Goal: Communication & Community: Answer question/provide support

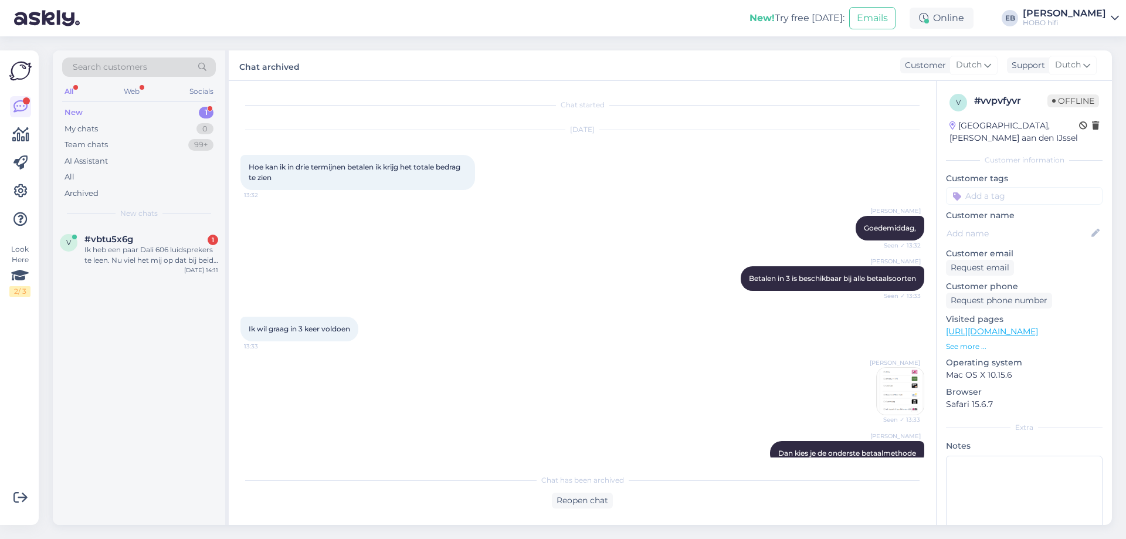
scroll to position [172, 0]
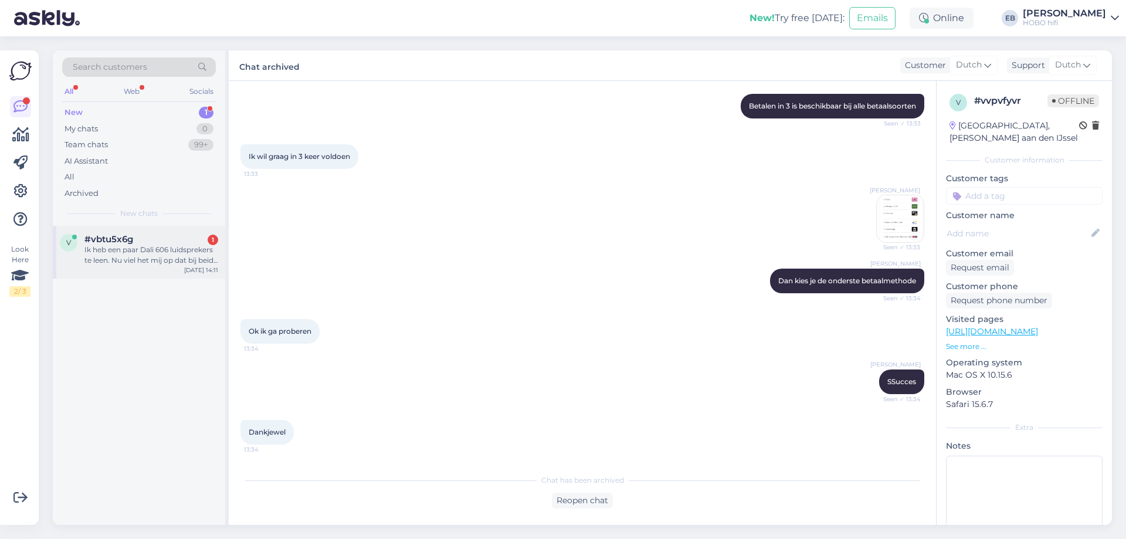
click at [174, 254] on div "Ik heb een paar Dali 606 luidsprekers te leen. Nu viel het mij op dat bij beide…" at bounding box center [151, 254] width 134 height 21
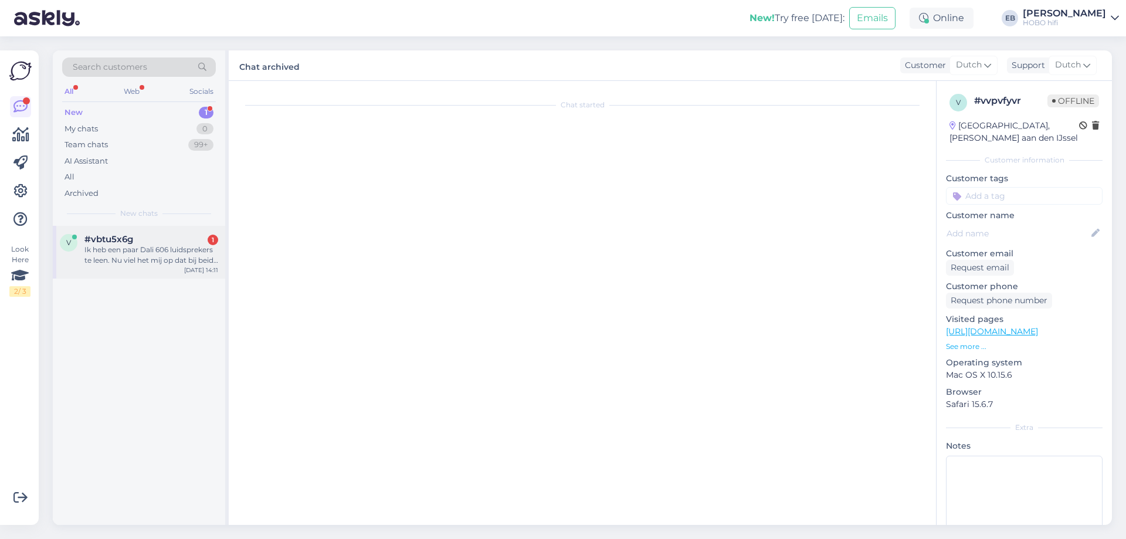
scroll to position [0, 0]
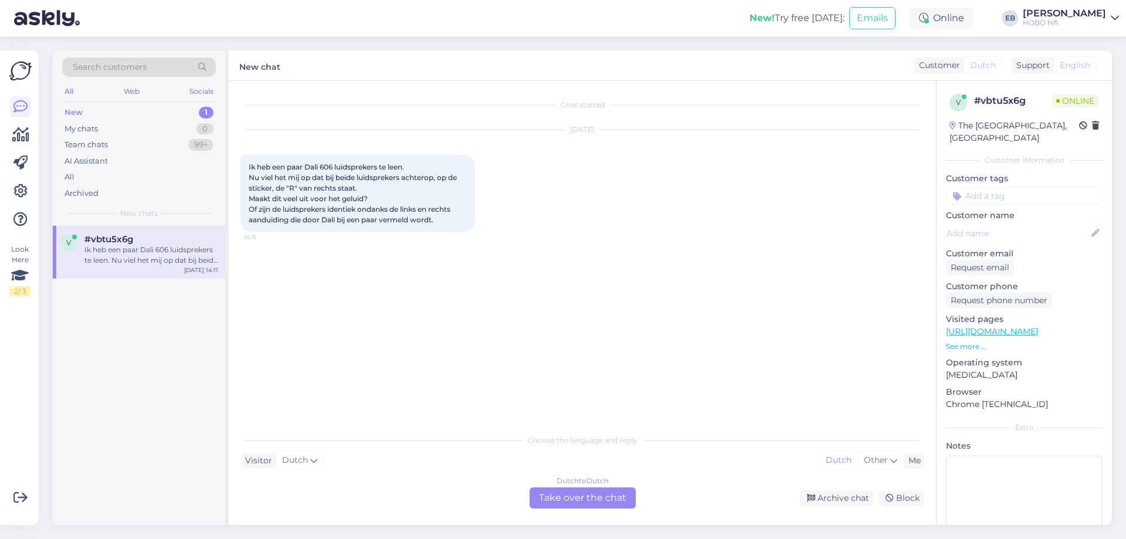
click at [591, 490] on div "Dutch to Dutch Take over the chat" at bounding box center [582, 497] width 106 height 21
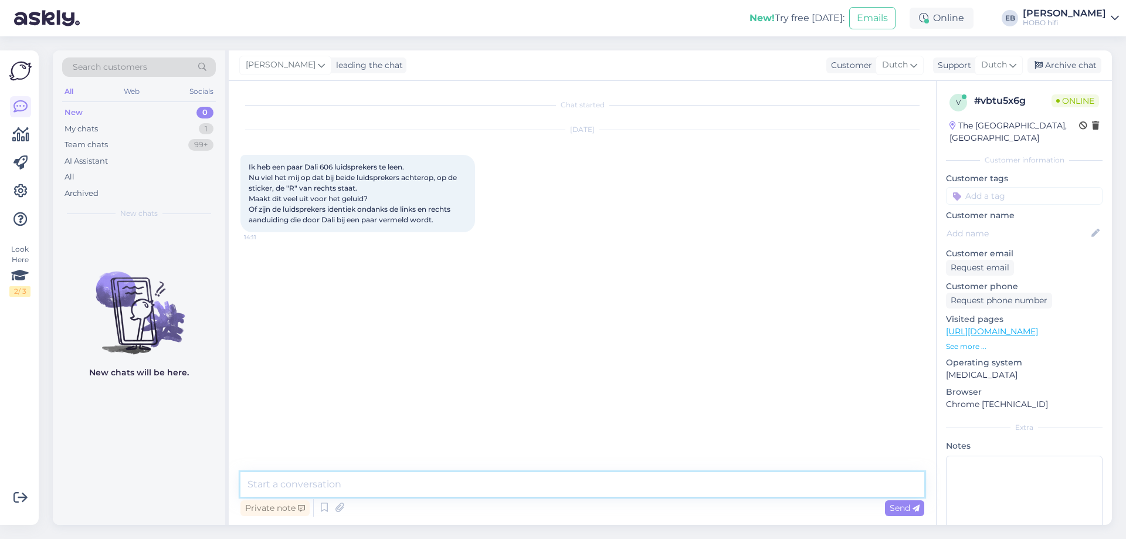
click at [288, 491] on textarea at bounding box center [582, 484] width 684 height 25
type textarea "Goedemiddag"
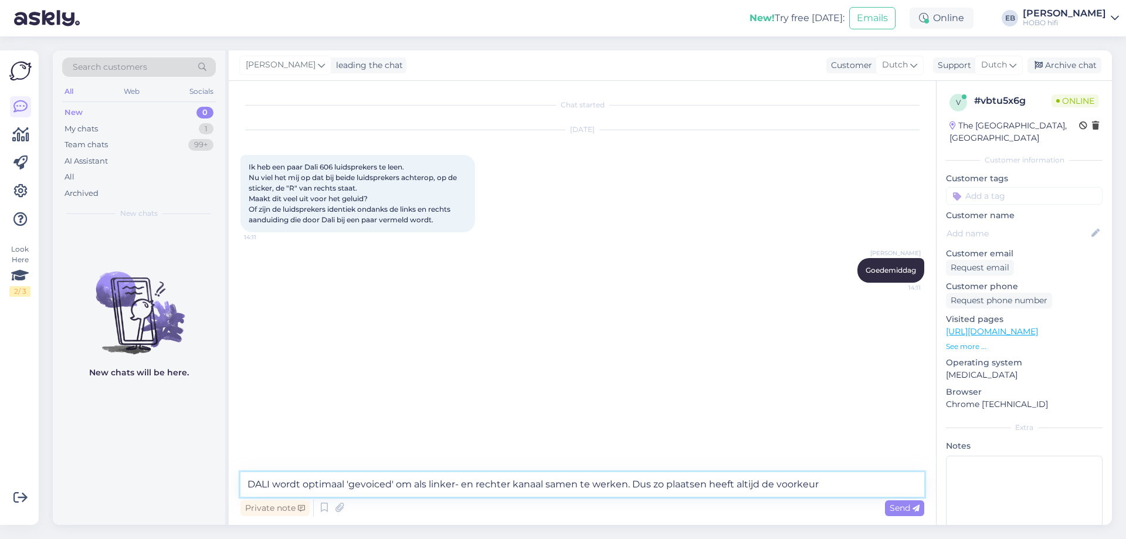
type textarea "DALI wordt optimaal 'gevoiced' om als linker- en rechter kanaal samen te werken…"
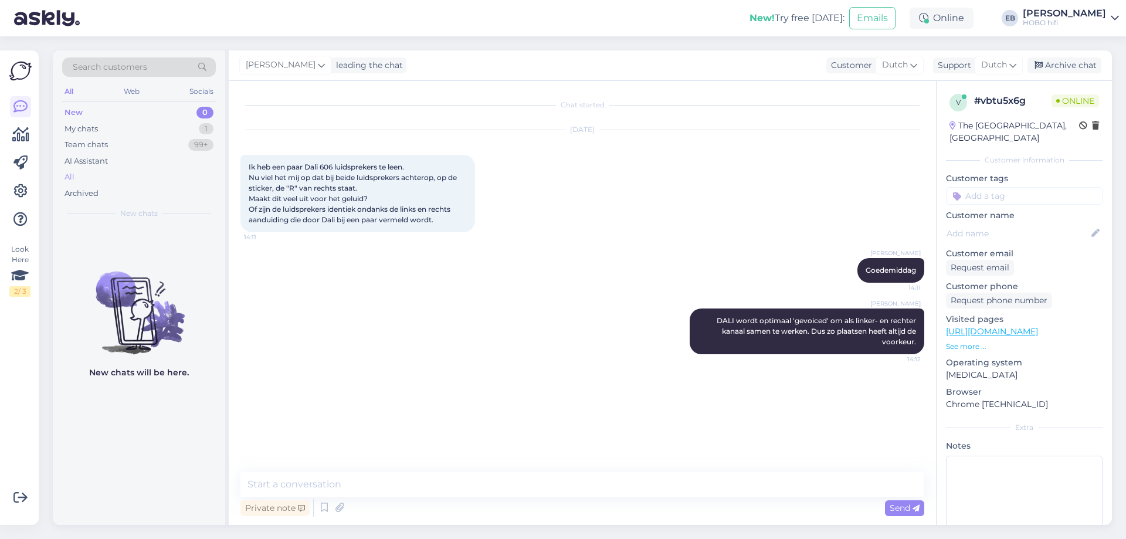
click at [91, 174] on div "All" at bounding box center [139, 177] width 154 height 16
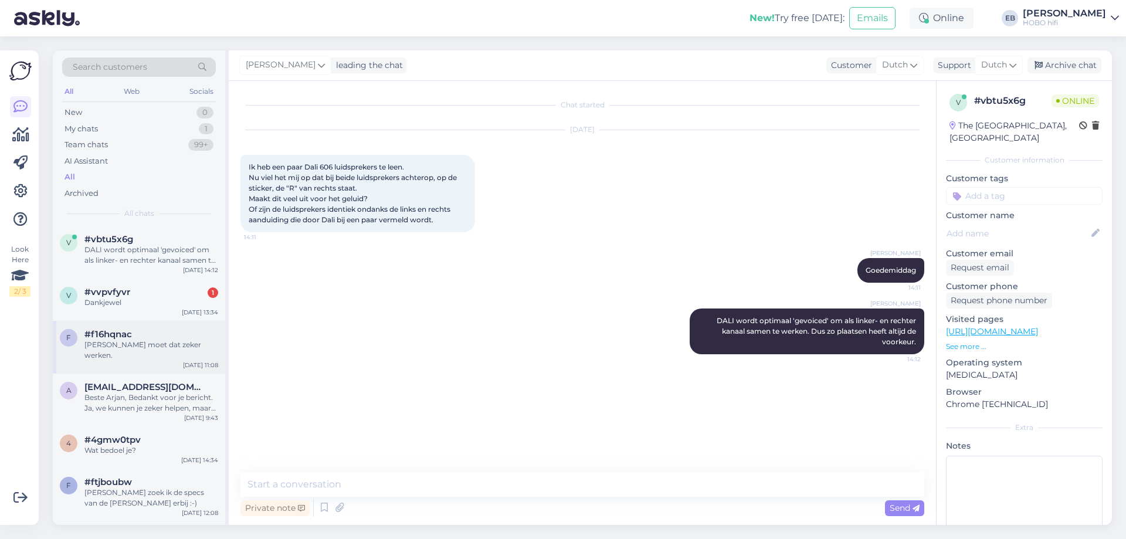
scroll to position [59, 0]
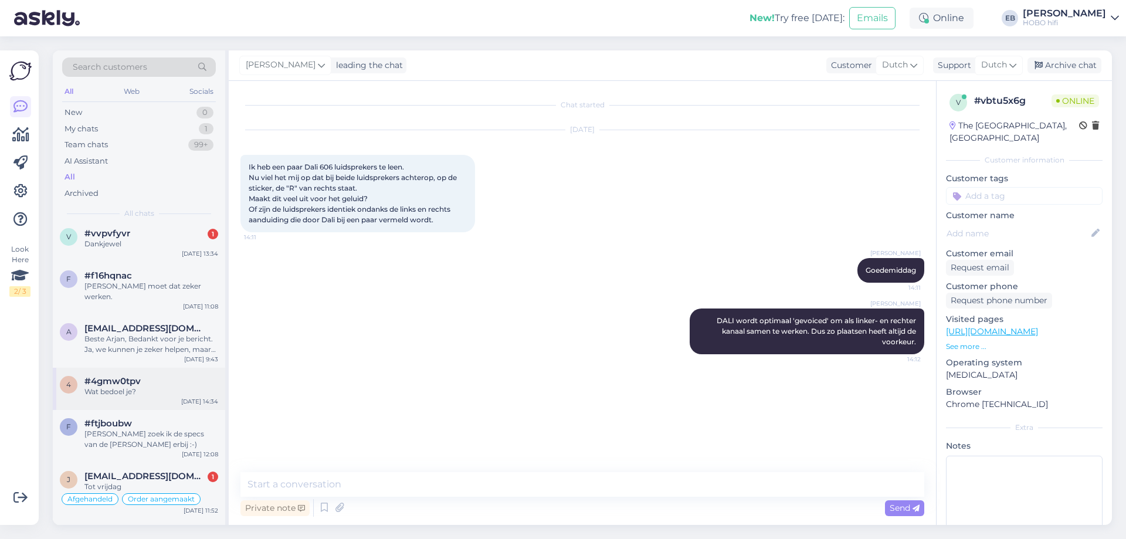
click at [161, 376] on div "#4gmw0tpv" at bounding box center [151, 381] width 134 height 11
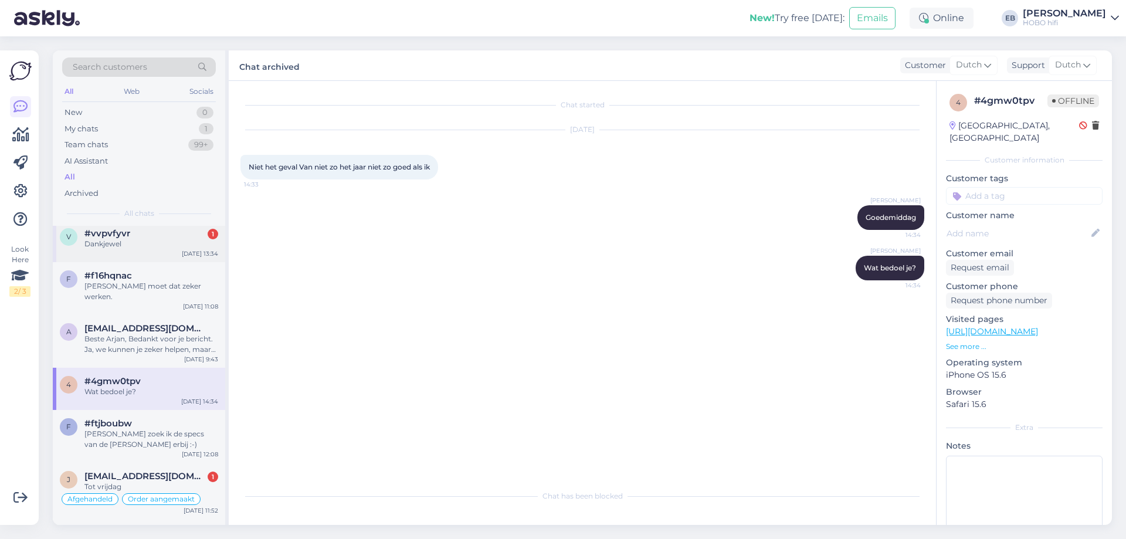
click at [177, 239] on div "Dankjewel" at bounding box center [151, 244] width 134 height 11
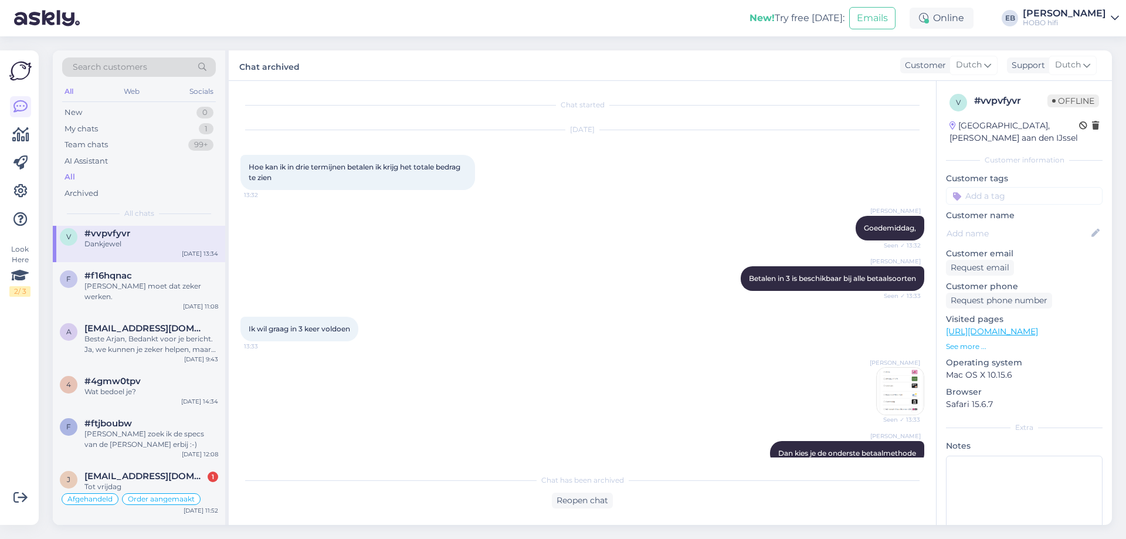
scroll to position [172, 0]
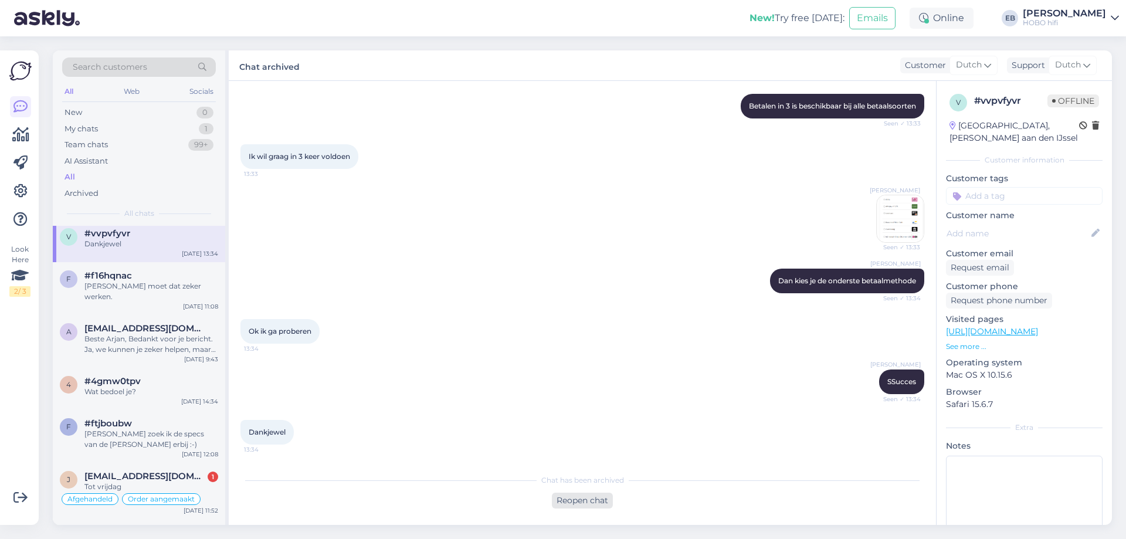
click at [580, 501] on div "Reopen chat" at bounding box center [582, 500] width 61 height 16
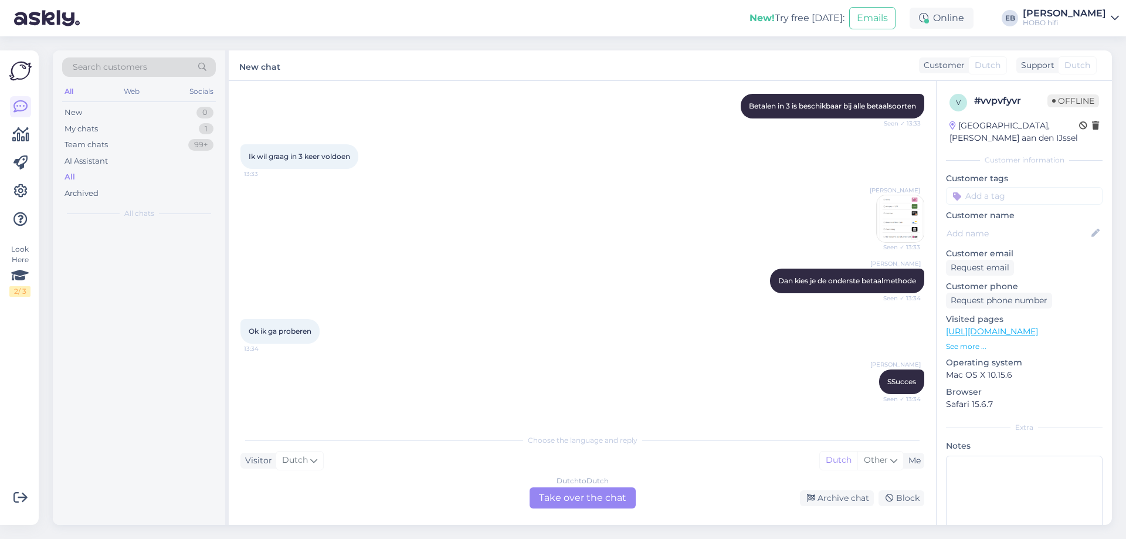
scroll to position [0, 0]
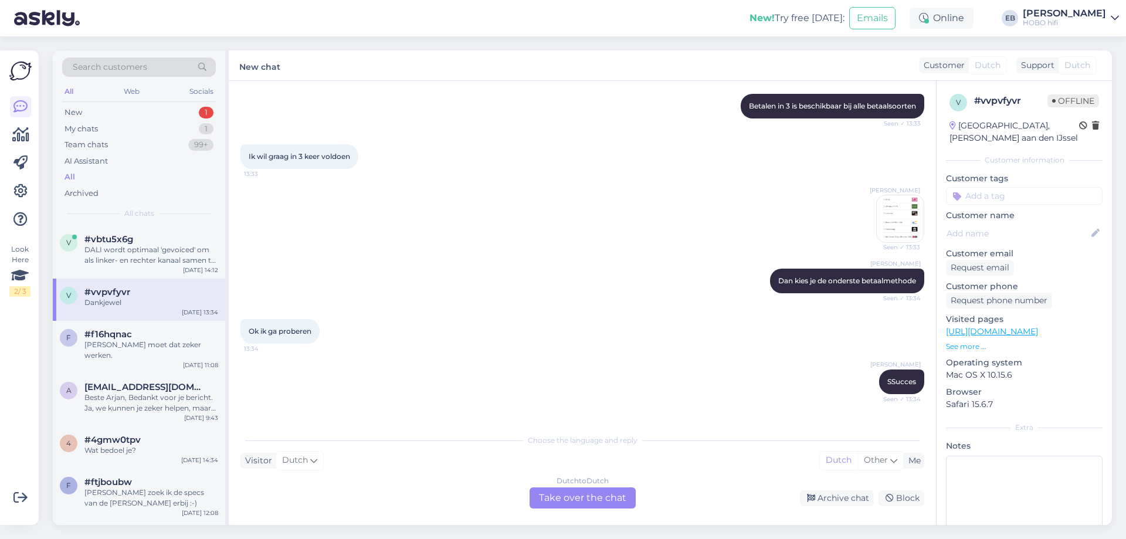
click at [579, 497] on div "Dutch to Dutch Take over the chat" at bounding box center [582, 497] width 106 height 21
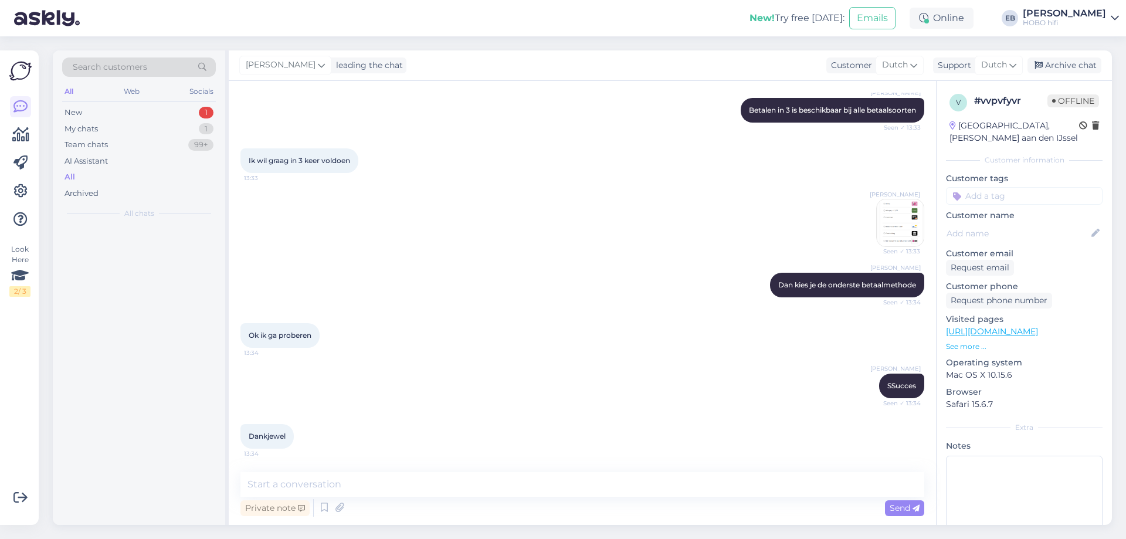
scroll to position [168, 0]
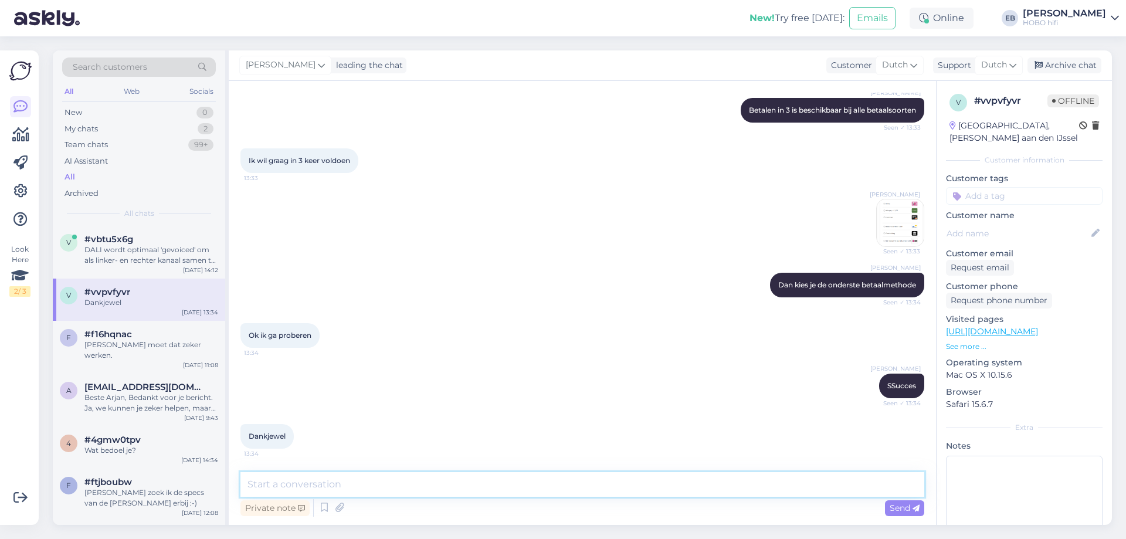
click at [430, 491] on textarea at bounding box center [582, 484] width 684 height 25
click at [1087, 63] on div "Archive chat" at bounding box center [1064, 65] width 74 height 16
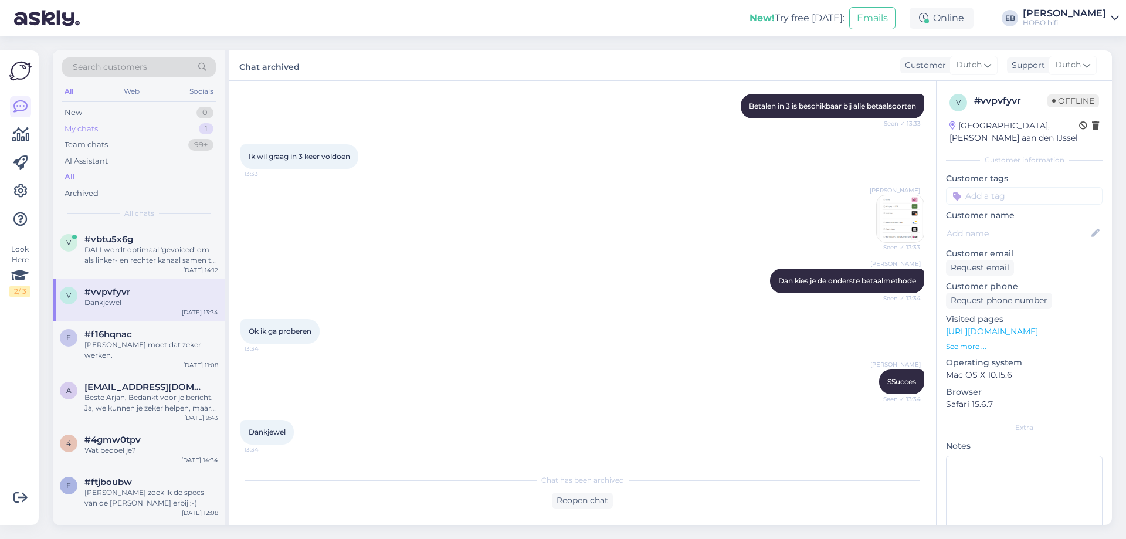
click at [93, 125] on div "My chats" at bounding box center [80, 129] width 33 height 12
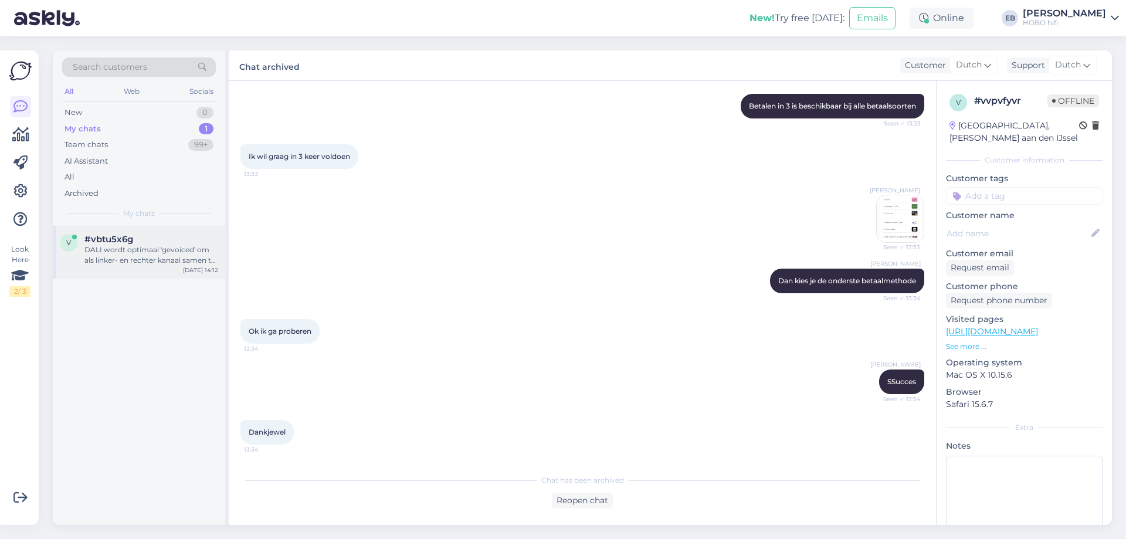
click at [125, 237] on span "#vbtu5x6g" at bounding box center [108, 239] width 49 height 11
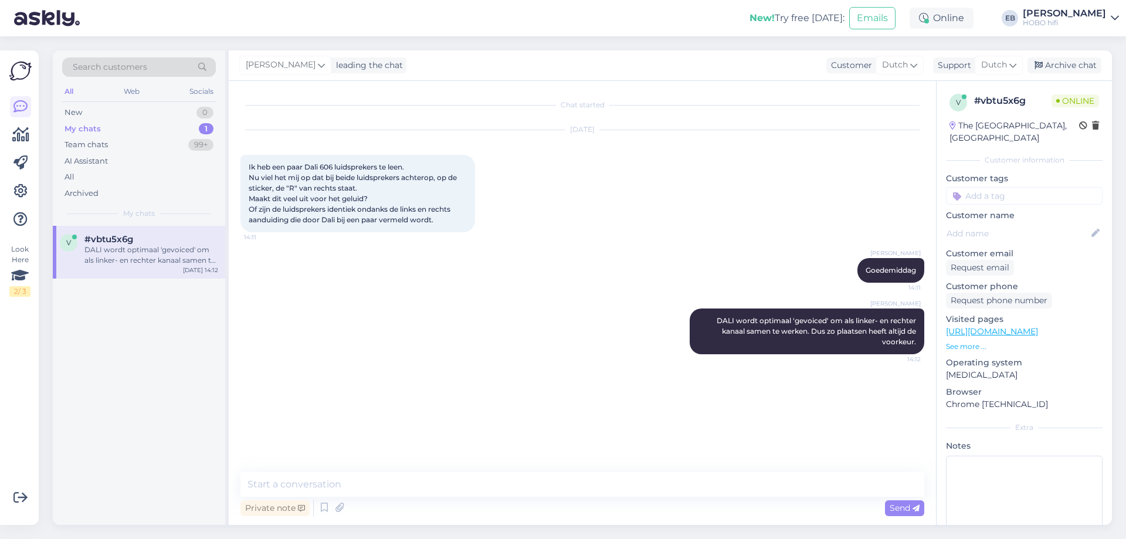
scroll to position [0, 0]
click at [656, 130] on div "[DATE]" at bounding box center [582, 129] width 684 height 11
click at [88, 173] on div "All" at bounding box center [139, 177] width 154 height 16
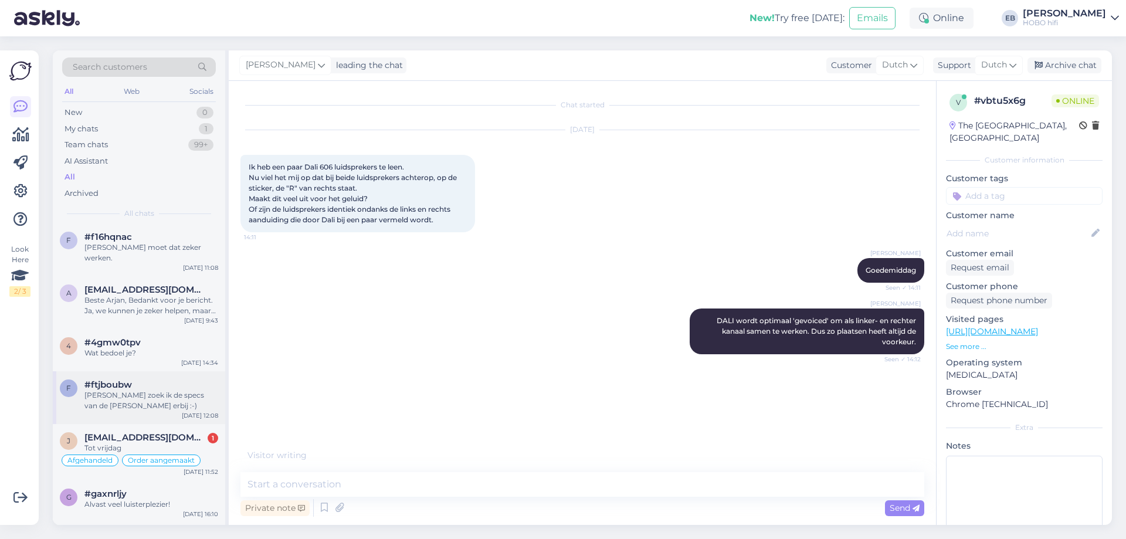
scroll to position [117, 0]
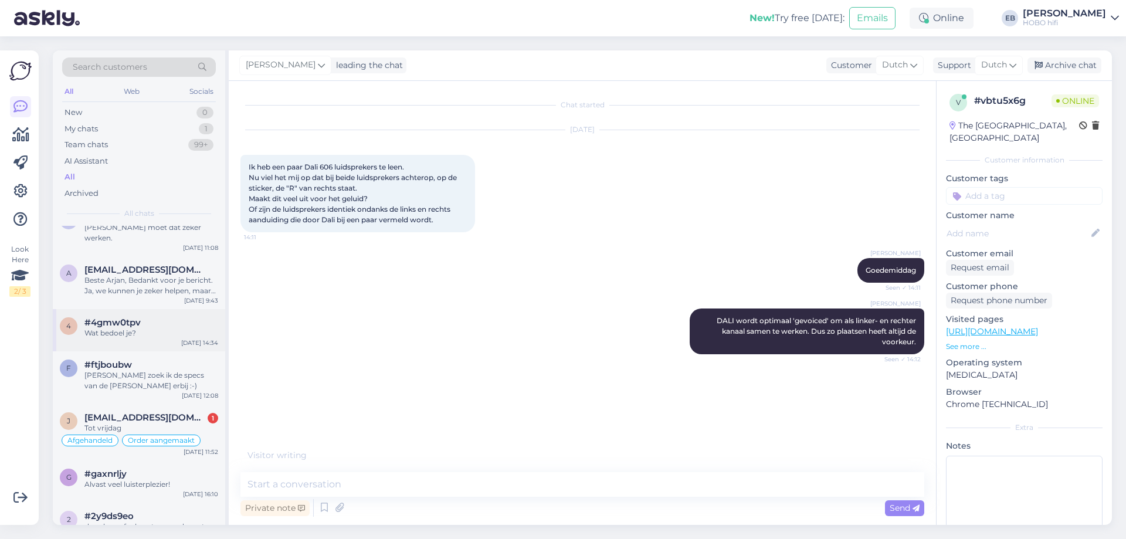
click at [151, 328] on div "Wat bedoel je?" at bounding box center [151, 333] width 134 height 11
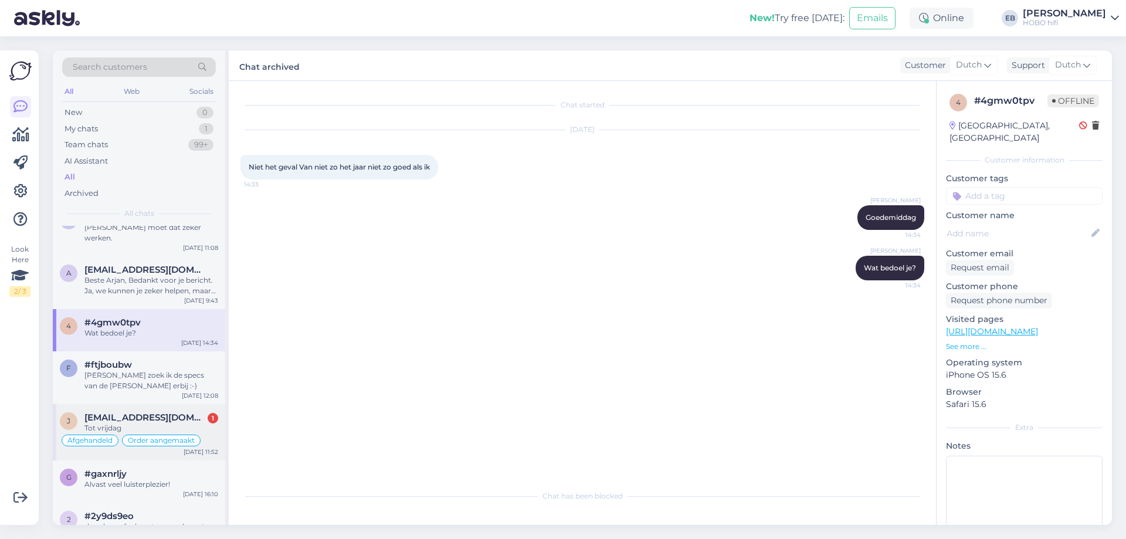
click at [192, 412] on span "[EMAIL_ADDRESS][DOMAIN_NAME]" at bounding box center [145, 417] width 122 height 11
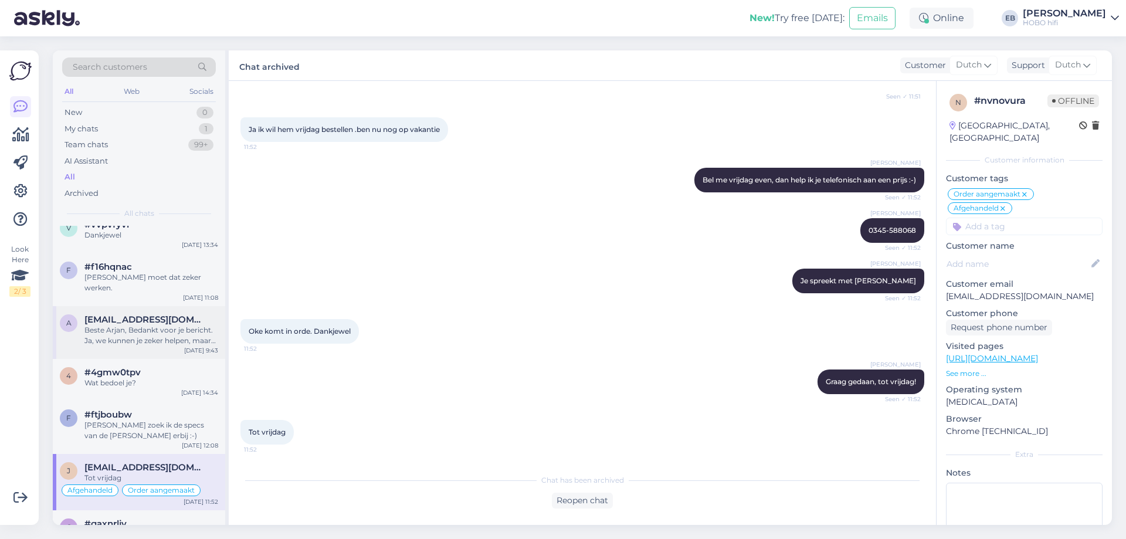
scroll to position [0, 0]
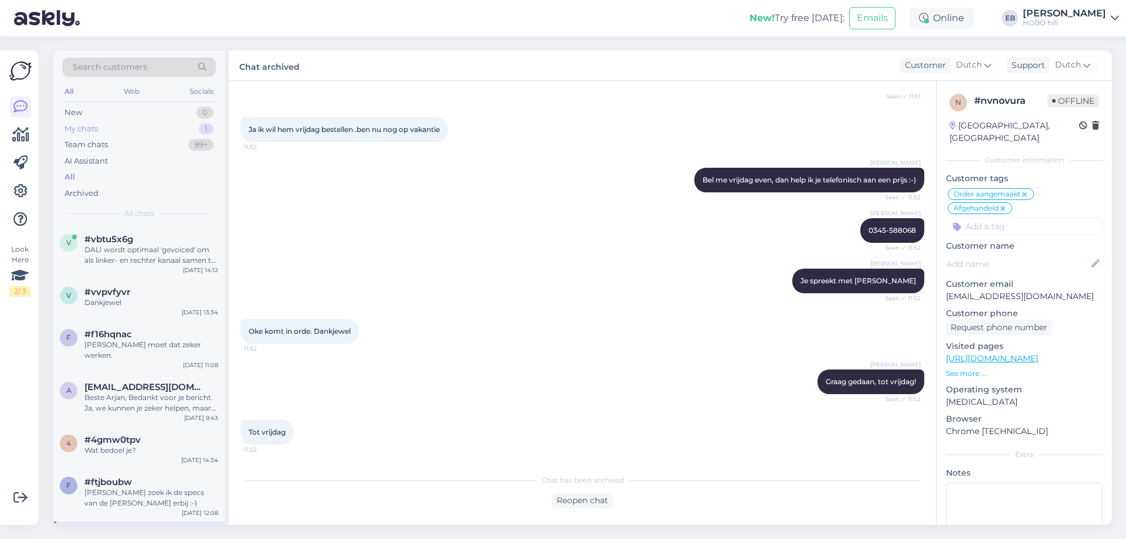
click at [89, 130] on div "My chats" at bounding box center [80, 129] width 33 height 12
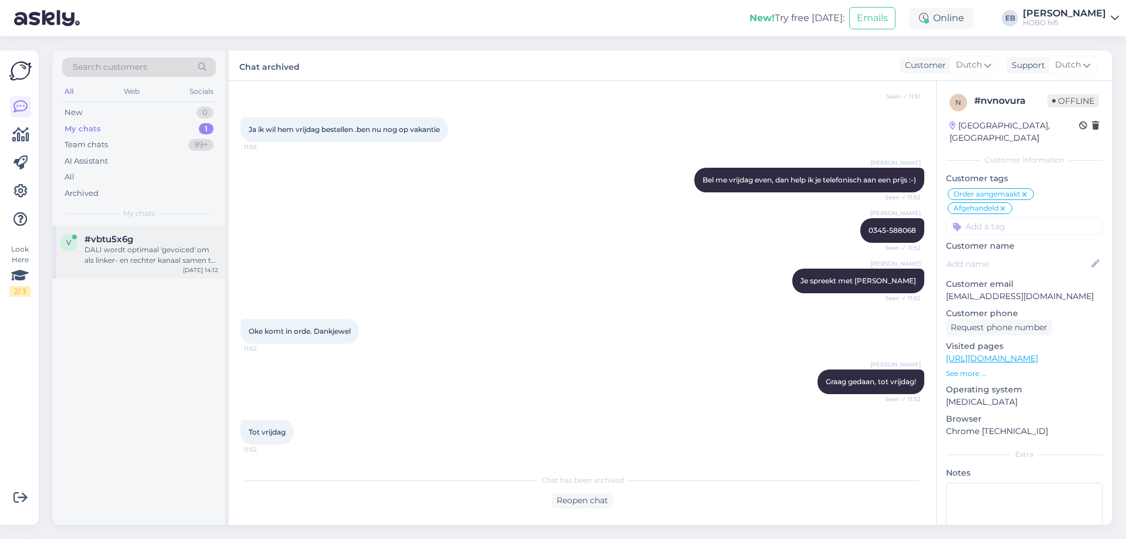
click at [188, 259] on div "DALI wordt optimaal 'gevoiced' om als linker- en rechter kanaal samen te werken…" at bounding box center [151, 254] width 134 height 21
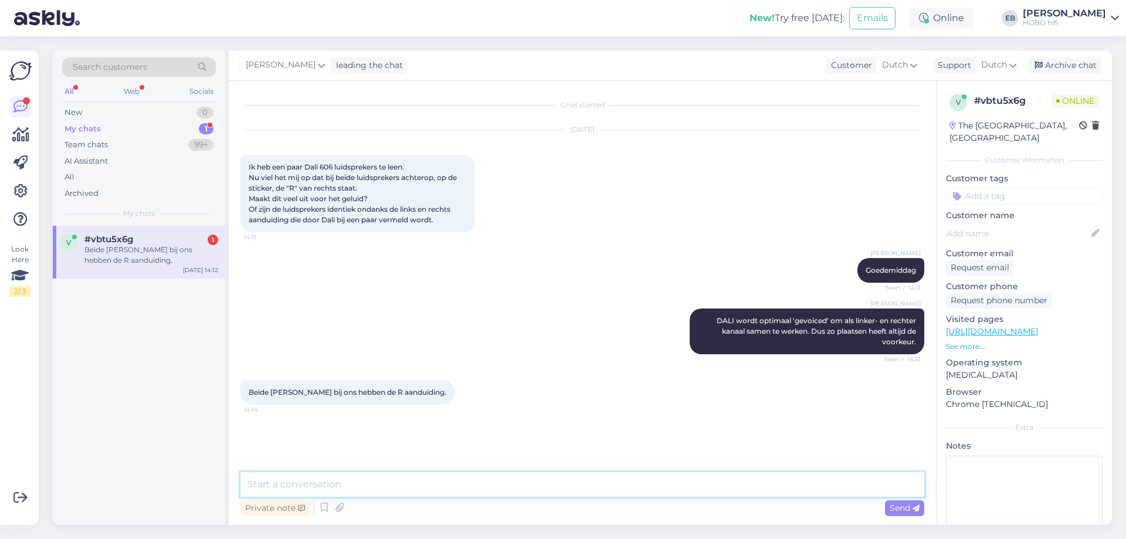
click at [372, 480] on textarea at bounding box center [582, 484] width 684 height 25
type textarea "En het serienummer? We aaneensluitend of geheel verschillend?"
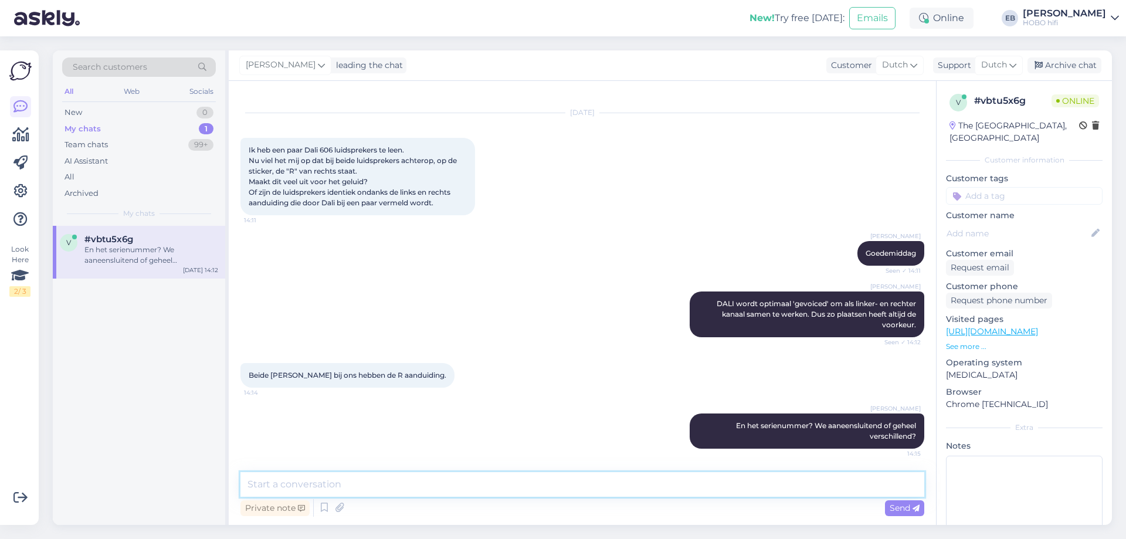
click at [399, 478] on textarea at bounding box center [582, 484] width 684 height 25
type textarea "Er moet trouwens wel echt L+R op staan. Dus heb je een set die bij elkaar is ge…"
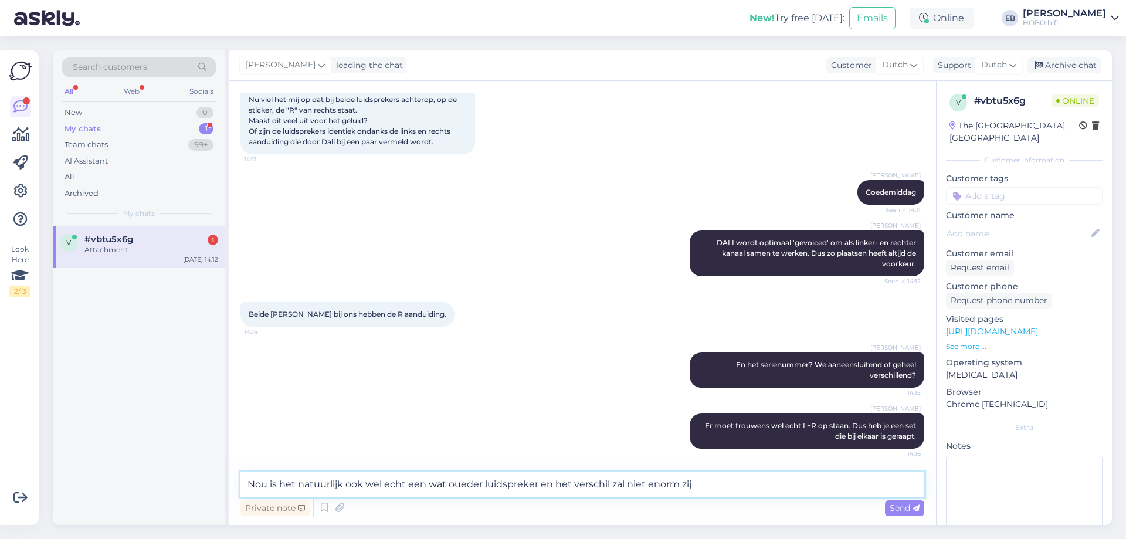
scroll to position [226, 0]
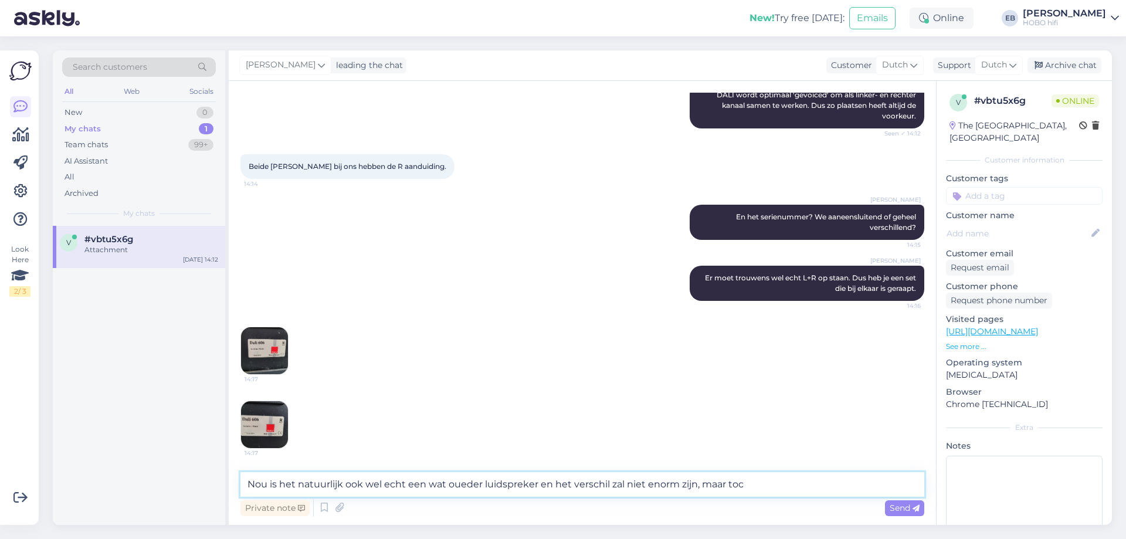
type textarea "Nou is het natuurlijk ook wel echt een wat oueder luidspreker en het verschil z…"
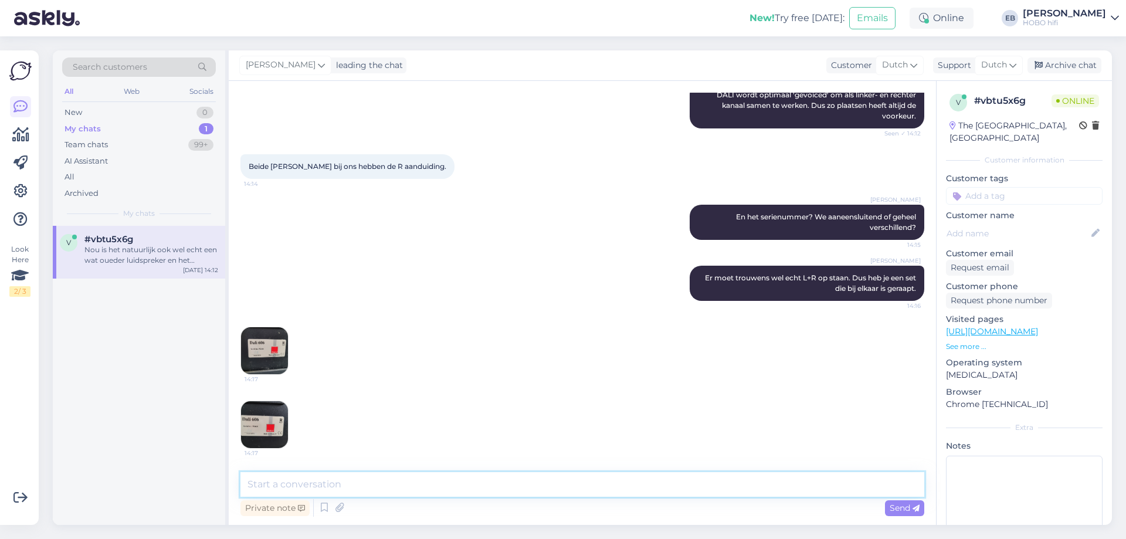
scroll to position [287, 0]
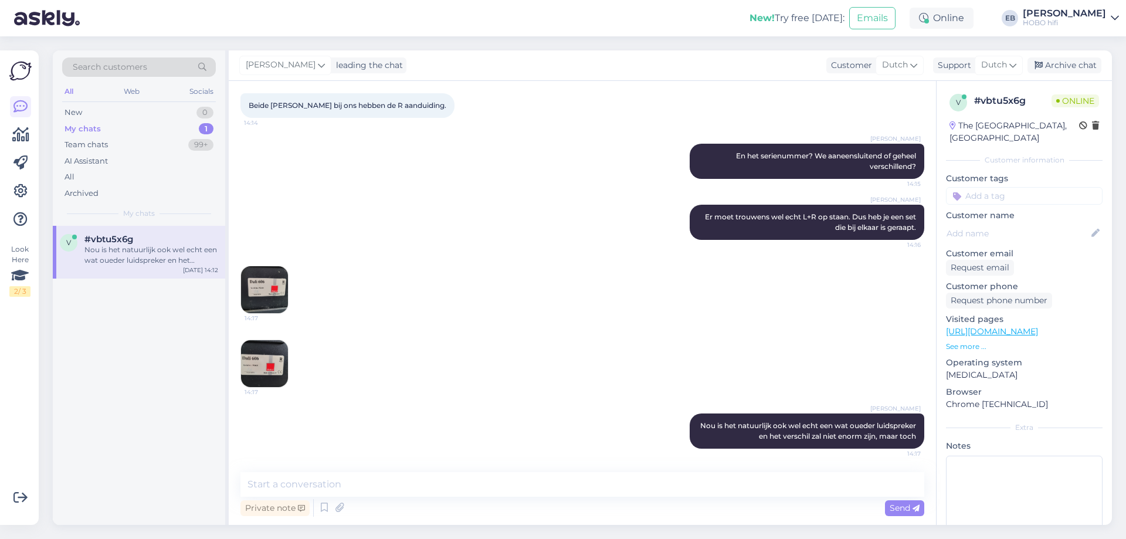
click at [268, 292] on img at bounding box center [264, 289] width 47 height 47
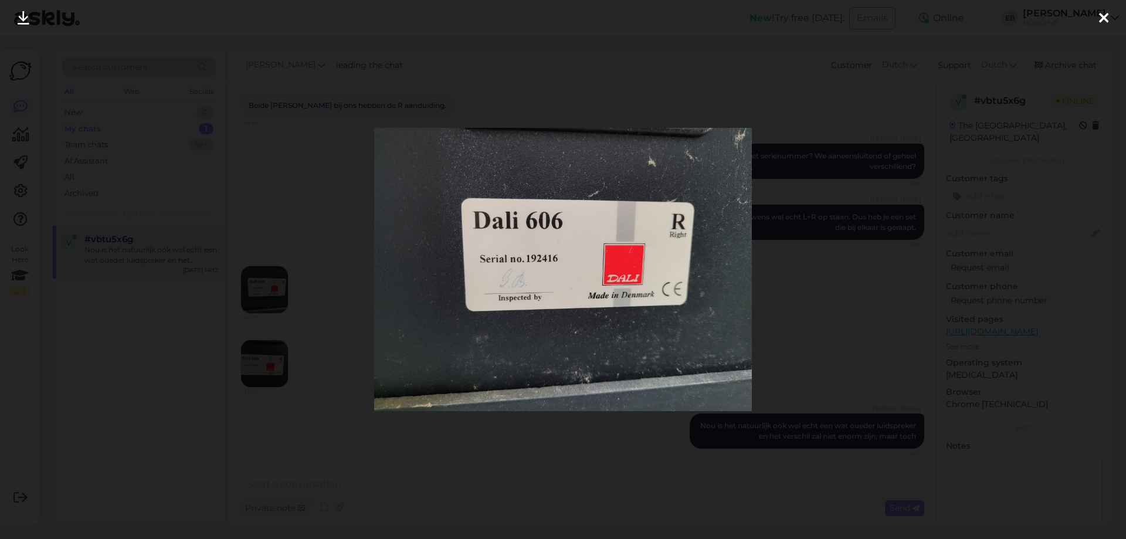
click at [1104, 22] on icon at bounding box center [1103, 18] width 9 height 15
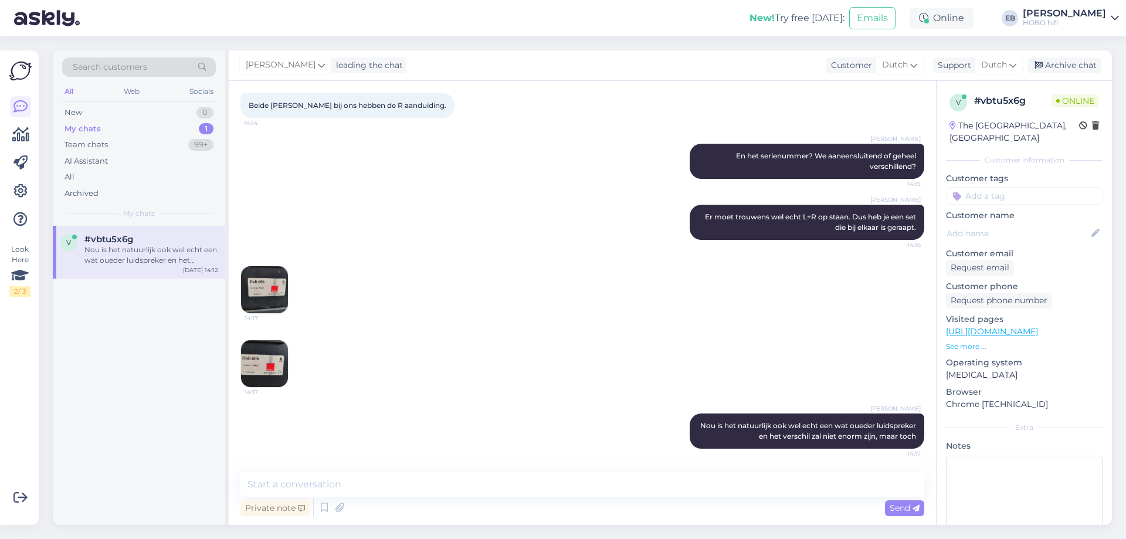
drag, startPoint x: 236, startPoint y: 346, endPoint x: 250, endPoint y: 354, distance: 16.5
click at [237, 346] on div "Chat started [DATE] Ik heb een paar Dali 606 luidsprekers te leen. Nu viel het …" at bounding box center [582, 303] width 707 height 444
click at [260, 363] on img at bounding box center [264, 363] width 47 height 47
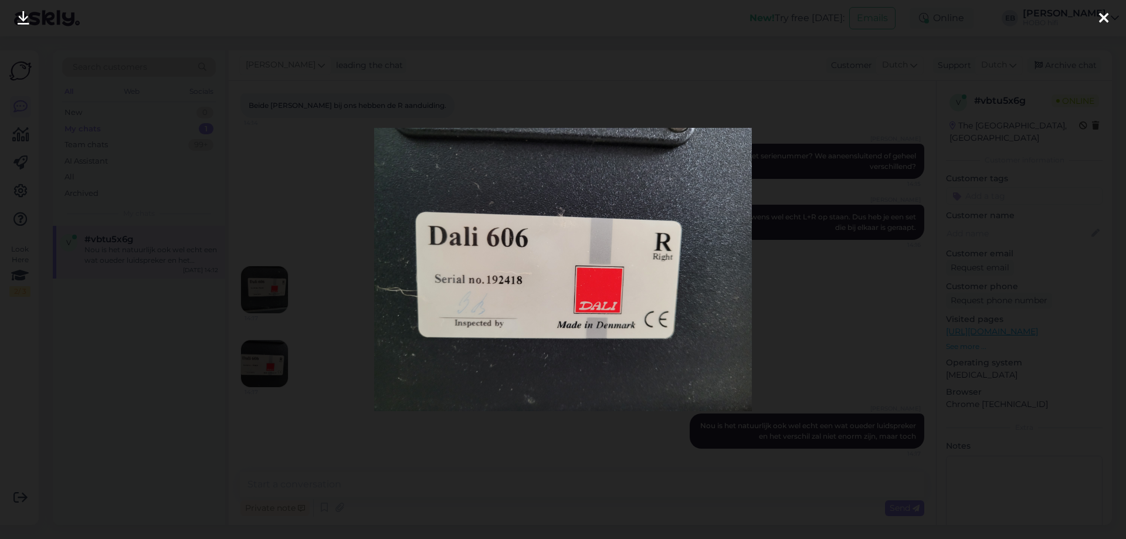
click at [1102, 15] on icon at bounding box center [1103, 18] width 9 height 15
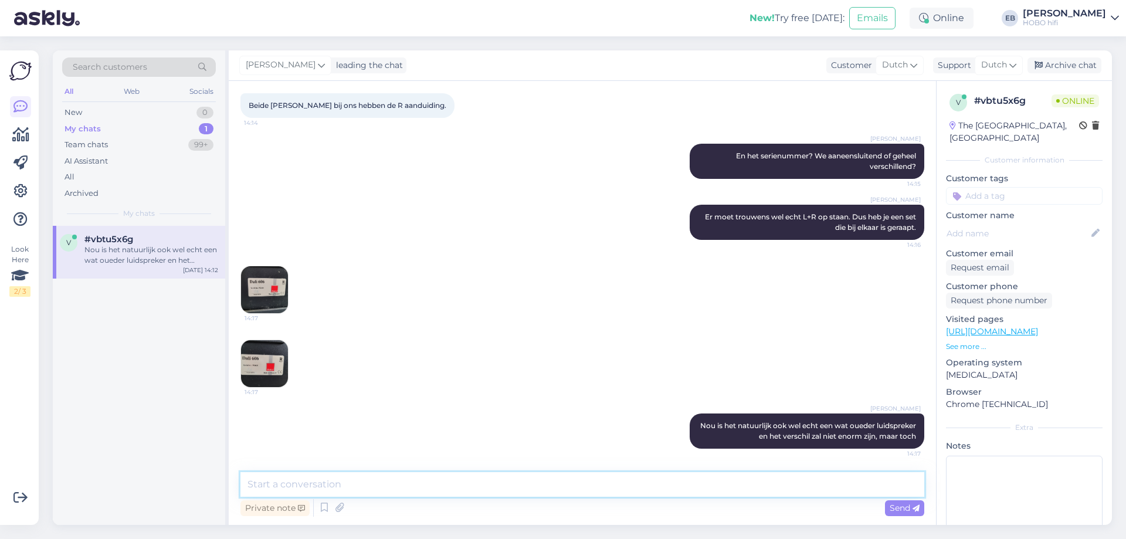
click at [344, 484] on textarea at bounding box center [582, 484] width 684 height 25
type textarea "Zit dicht bij elkaar, is denk ik ooit als verkeerd paar door een warrige dealer…"
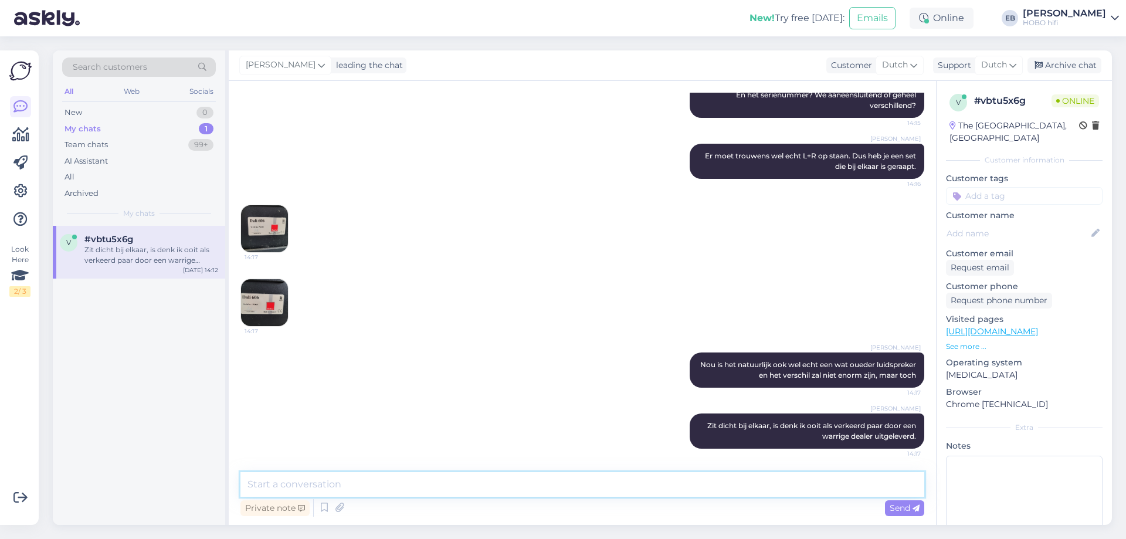
click at [422, 491] on textarea at bounding box center [582, 484] width 684 height 25
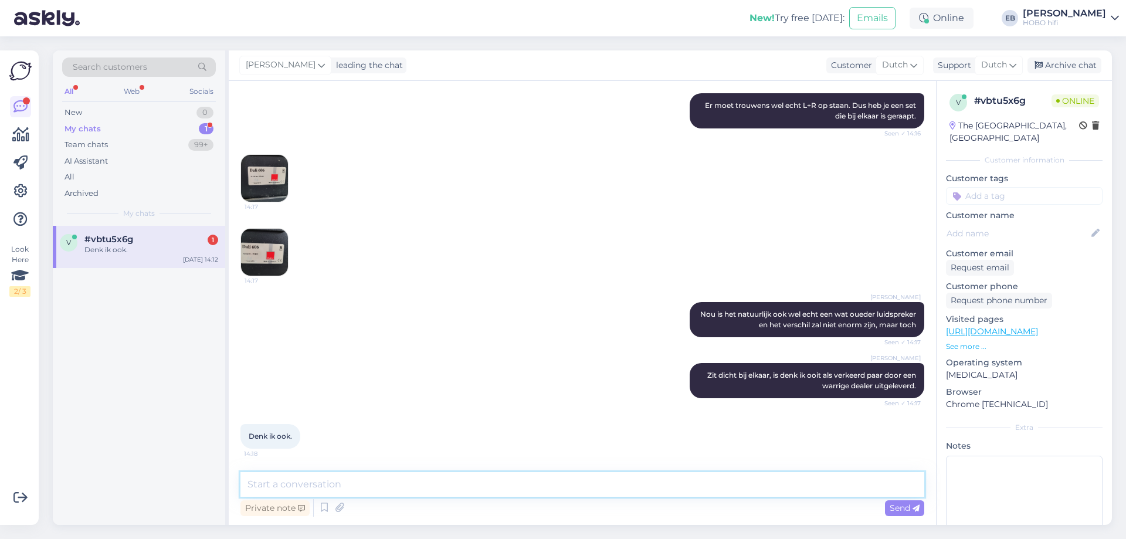
click at [385, 485] on textarea at bounding box center [582, 484] width 684 height 25
click at [372, 488] on textarea at bounding box center [582, 484] width 684 height 25
click at [321, 502] on icon at bounding box center [324, 508] width 14 height 18
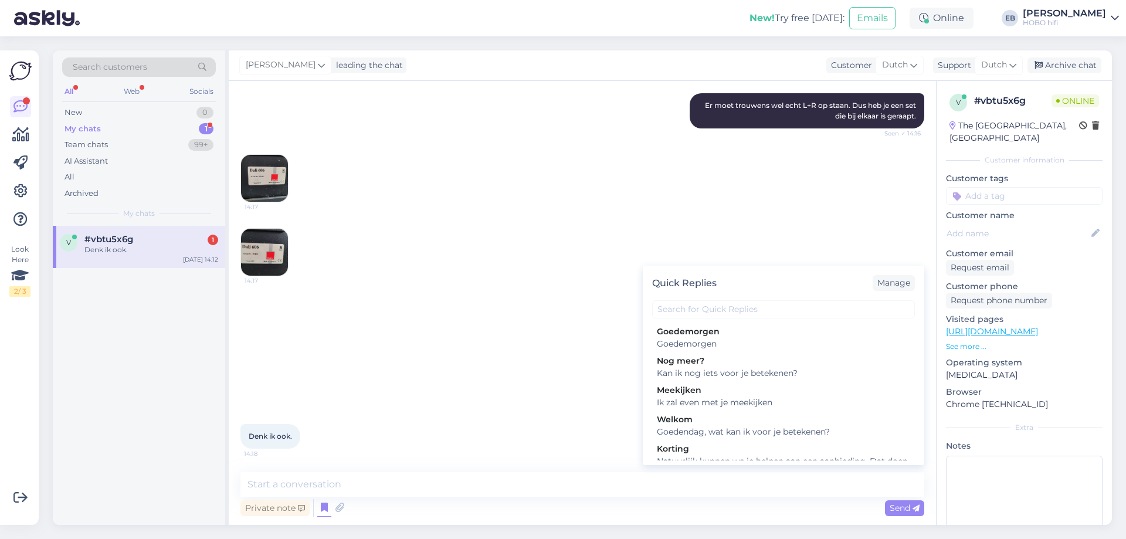
scroll to position [176, 0]
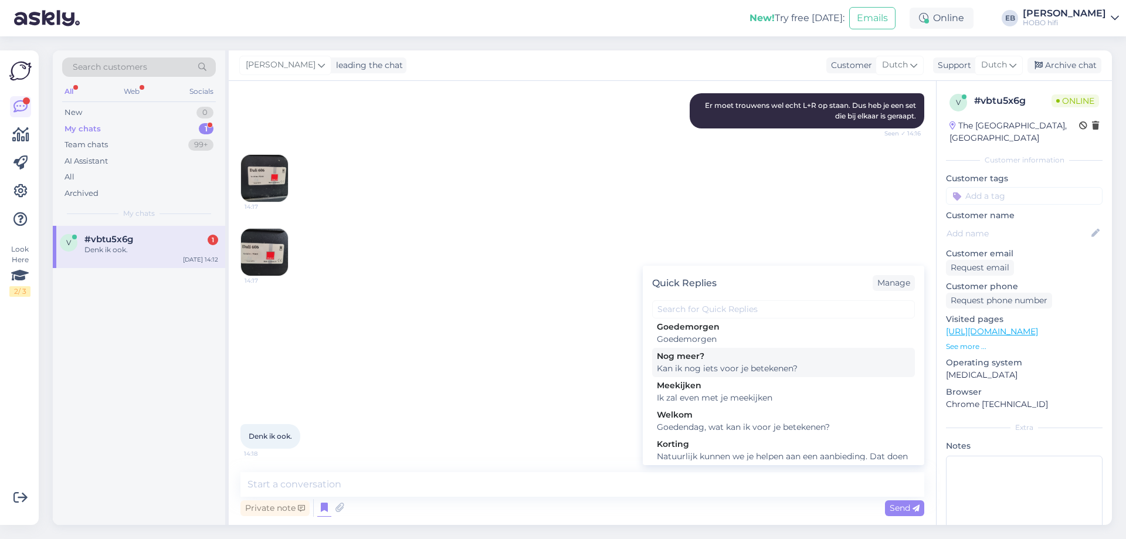
click at [810, 375] on div "Kan ik nog iets voor je betekenen?" at bounding box center [783, 368] width 253 height 12
type textarea "Kan ik nog iets voor je betekenen?"
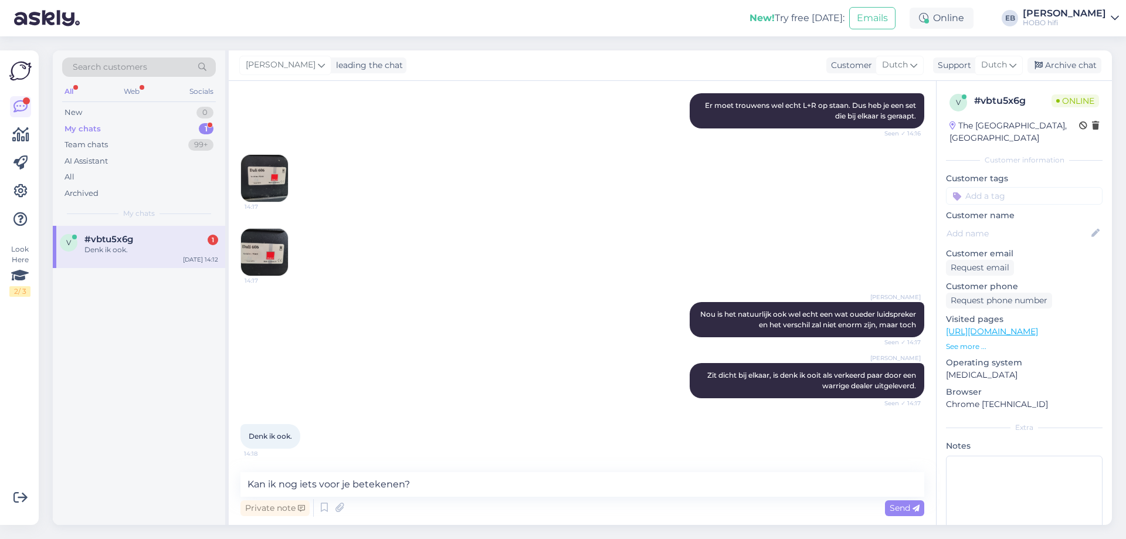
click at [920, 524] on div "Chat started [DATE] Ik heb een paar Dali 606 luidsprekers te leen. Nu viel het …" at bounding box center [582, 303] width 707 height 444
click at [902, 505] on span "Send" at bounding box center [904, 507] width 30 height 11
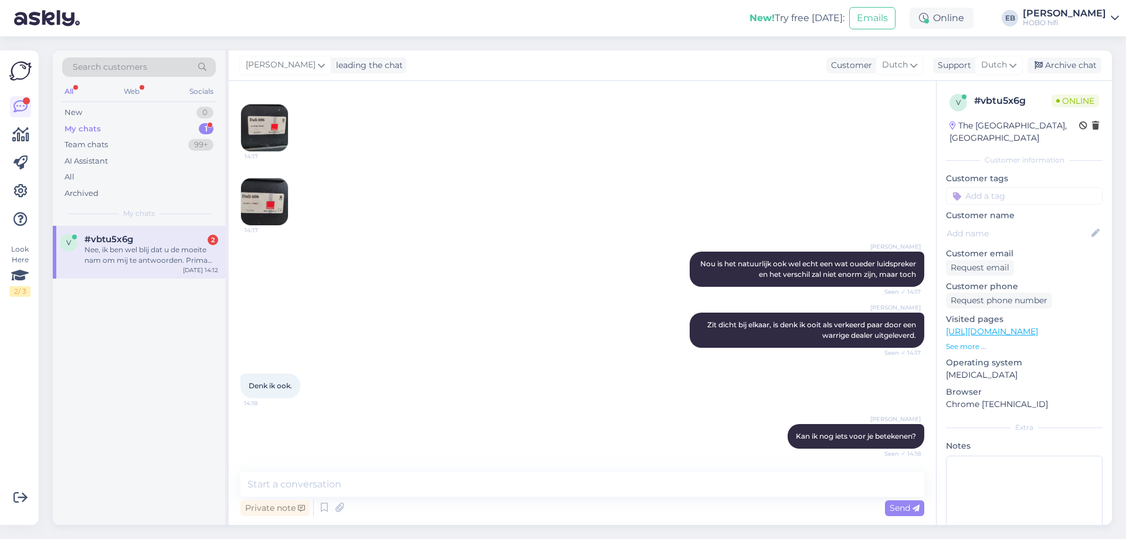
scroll to position [509, 0]
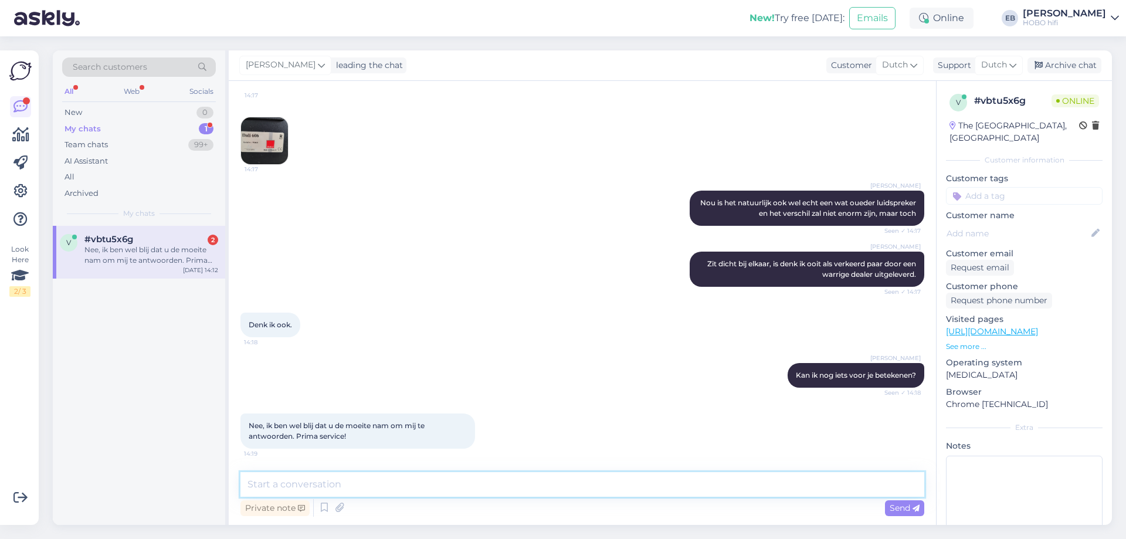
click at [308, 490] on textarea at bounding box center [582, 484] width 684 height 25
type textarea "Graag gedaan!"
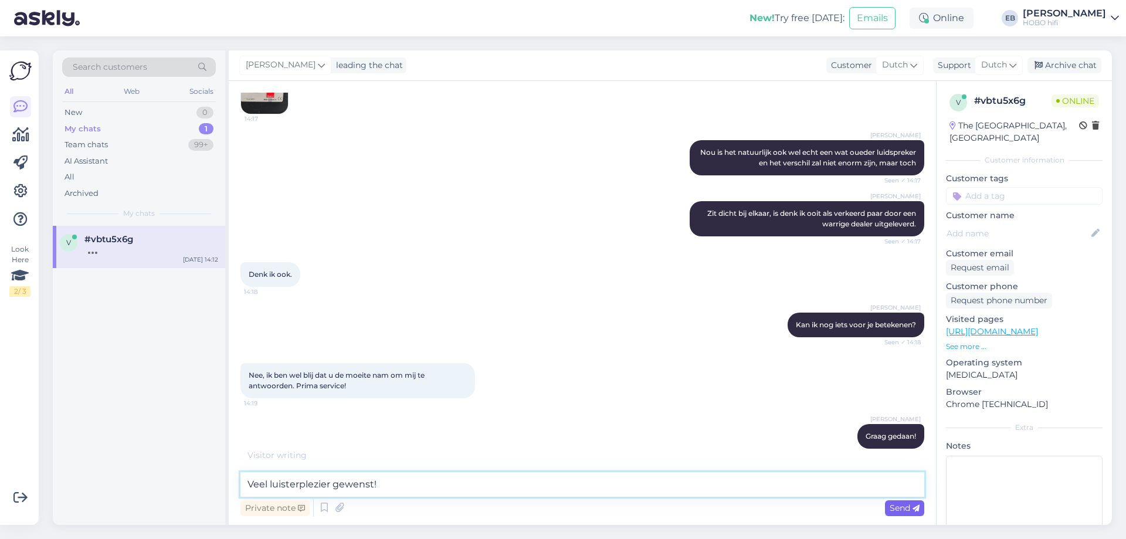
type textarea "Veel luisterplezier gewenst!"
click at [911, 504] on span "Send" at bounding box center [904, 507] width 30 height 11
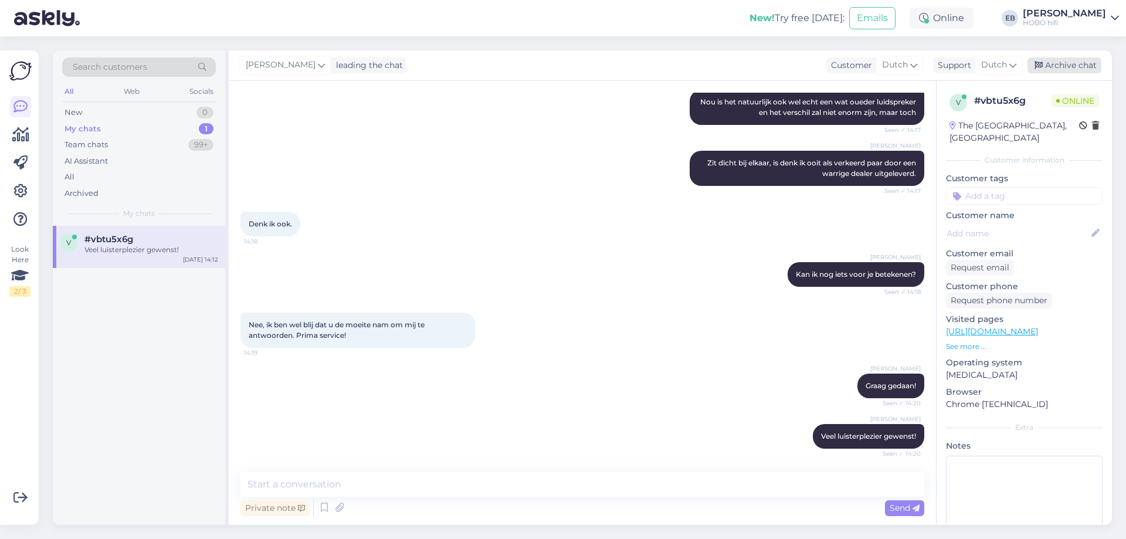
click at [1055, 61] on div "Archive chat" at bounding box center [1064, 65] width 74 height 16
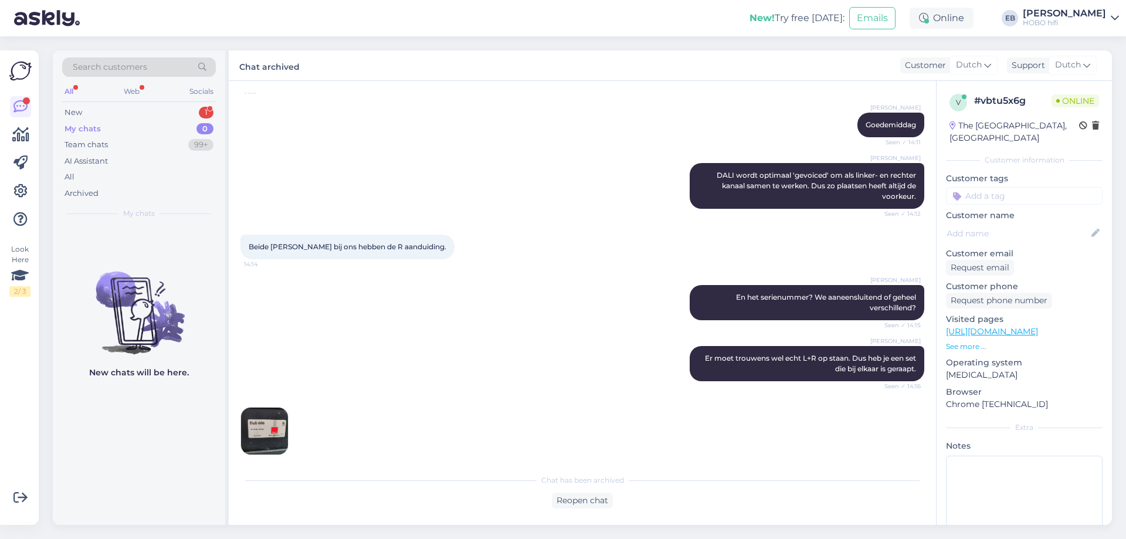
scroll to position [665, 0]
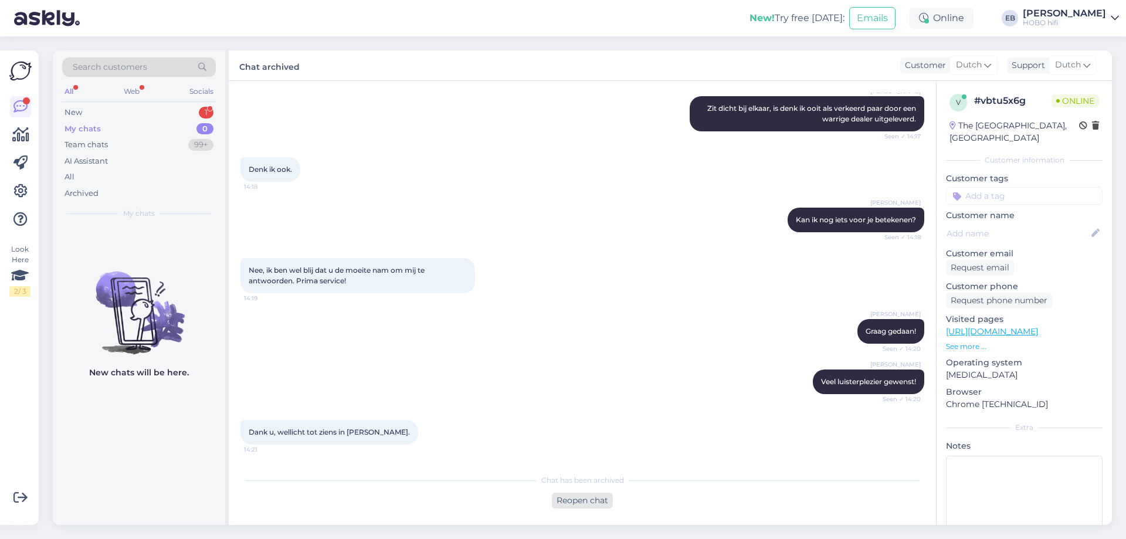
click at [589, 498] on div "Reopen chat" at bounding box center [582, 500] width 61 height 16
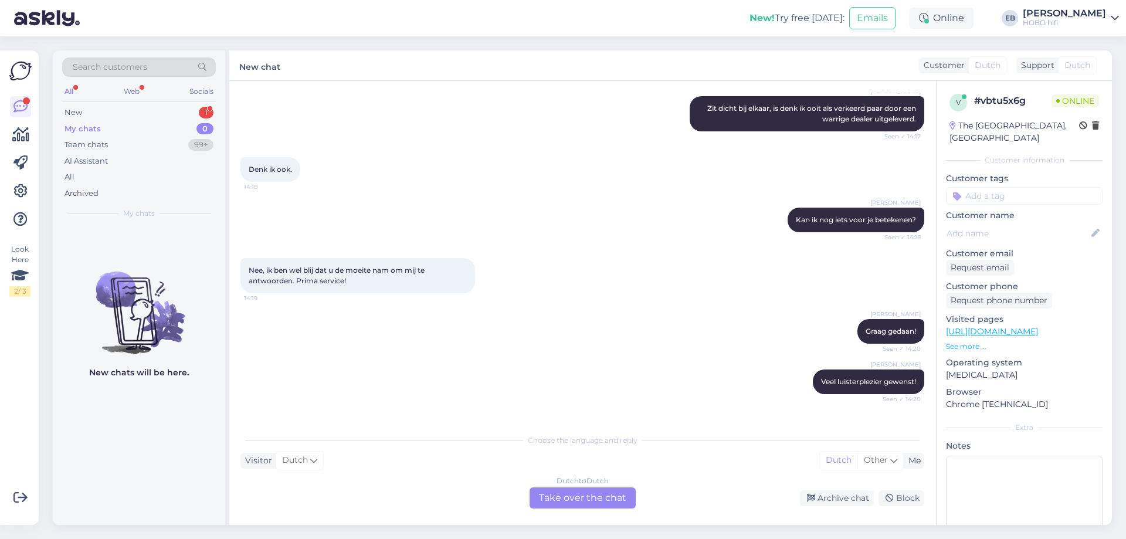
click at [567, 495] on div "Dutch to Dutch Take over the chat" at bounding box center [582, 497] width 106 height 21
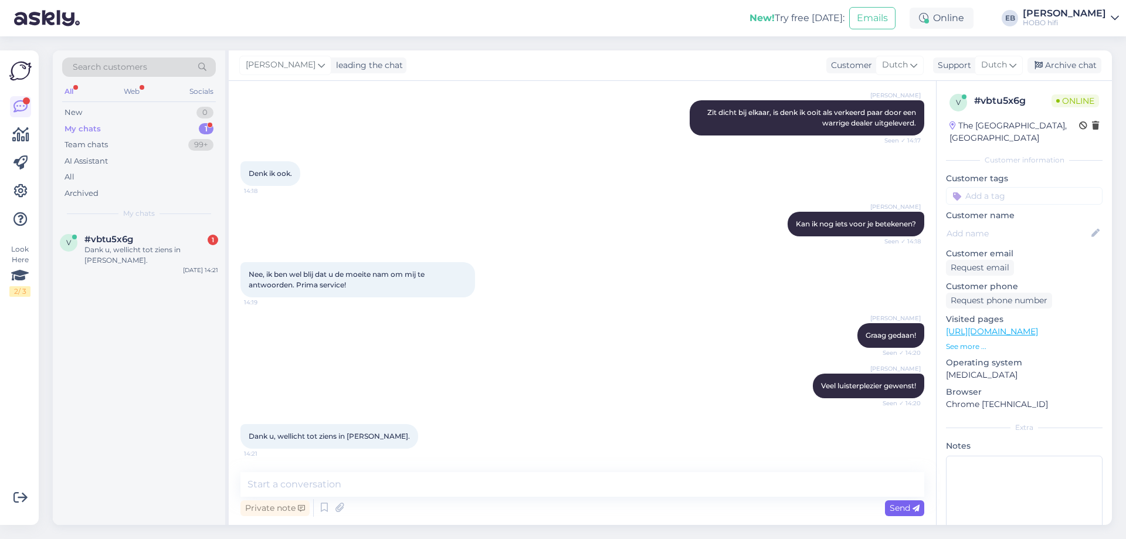
click at [897, 512] on span "Send" at bounding box center [904, 507] width 30 height 11
click at [454, 486] on textarea at bounding box center [582, 484] width 684 height 25
type textarea "Tot ziens!"
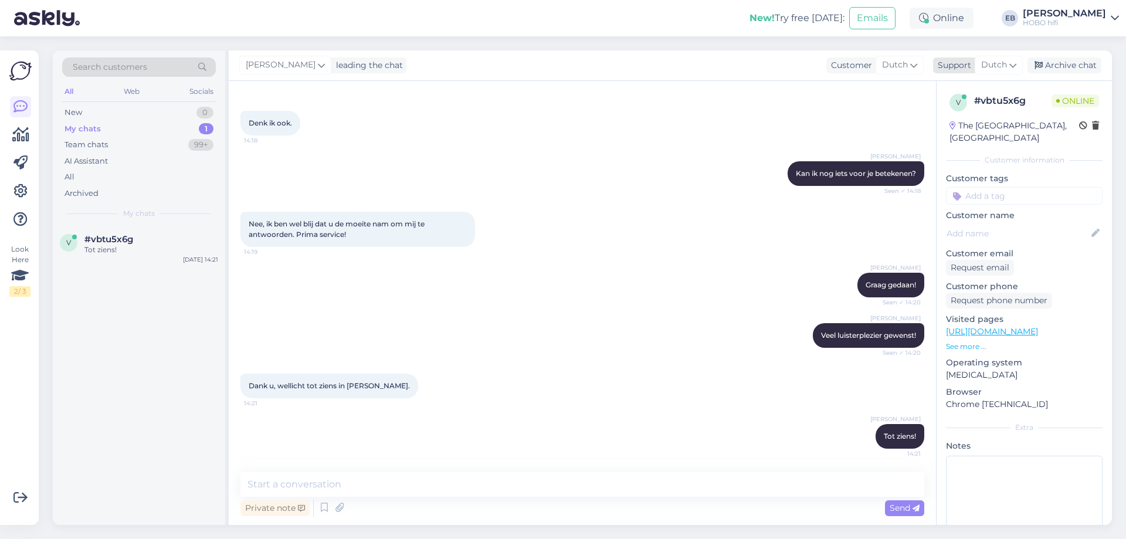
click at [1058, 67] on div "Archive chat" at bounding box center [1064, 65] width 74 height 16
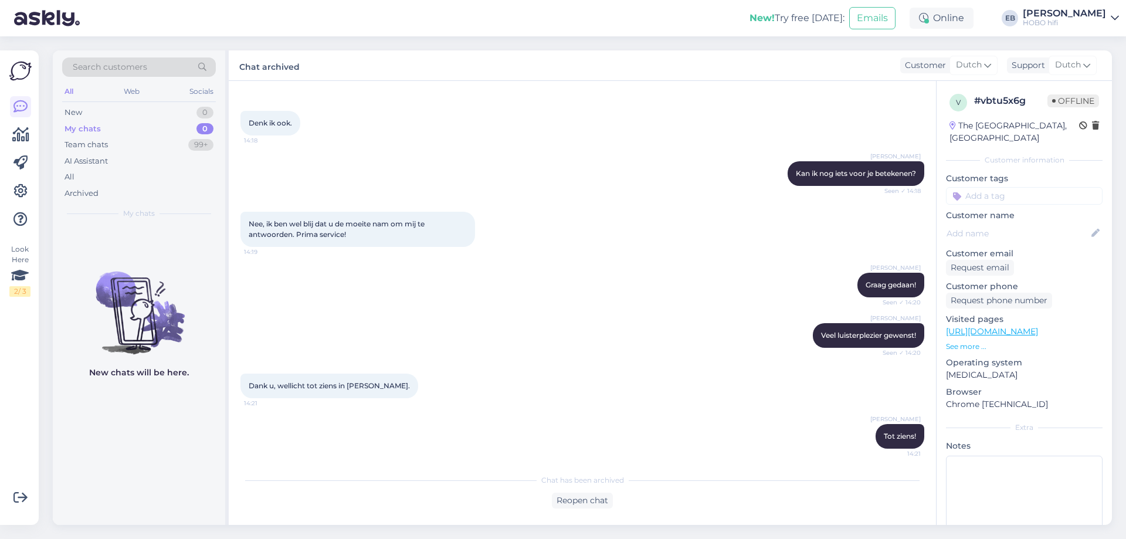
click at [515, 169] on div "[PERSON_NAME] Kan ik nog iets voor je betekenen? Seen ✓ 14:18" at bounding box center [582, 173] width 684 height 50
